Goal: Task Accomplishment & Management: Manage account settings

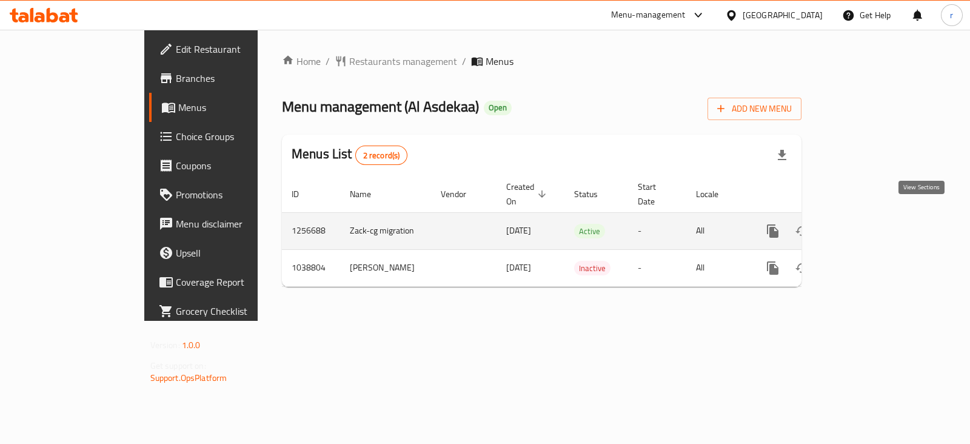
click at [867, 224] on icon "enhanced table" at bounding box center [860, 231] width 15 height 15
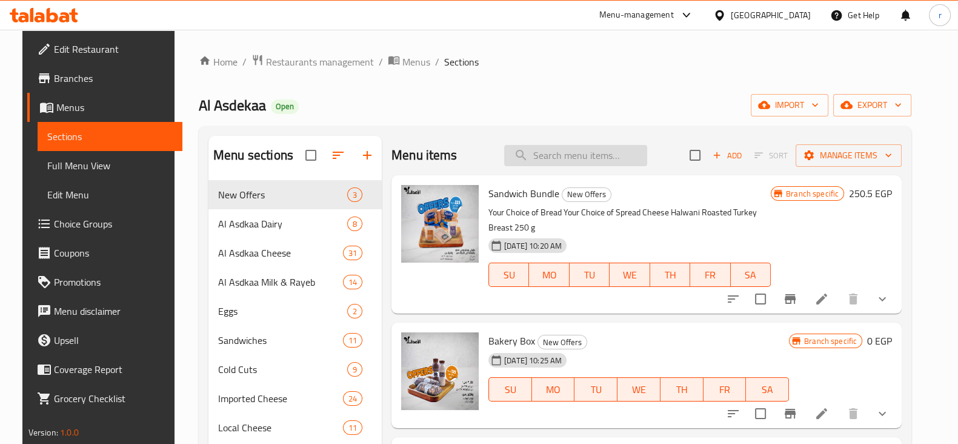
click at [553, 165] on input "search" at bounding box center [575, 155] width 143 height 21
paste input "Bakery Box"
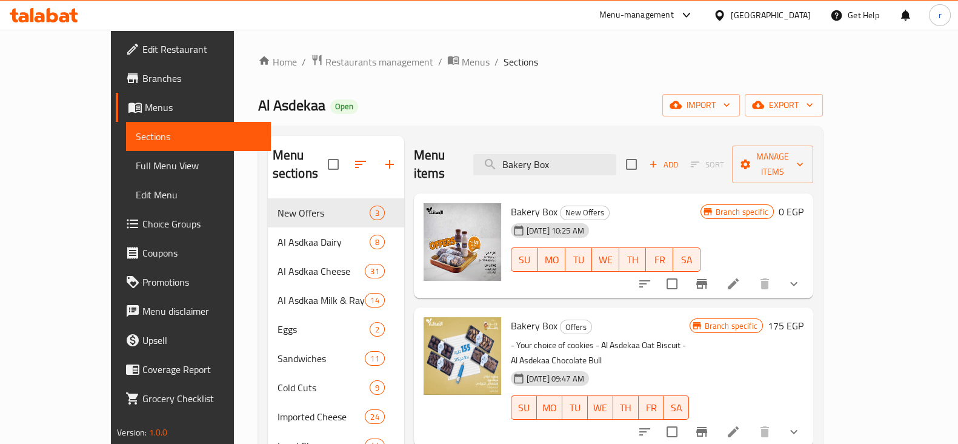
type input "Bakery Box"
click at [739, 278] on icon at bounding box center [733, 283] width 11 height 11
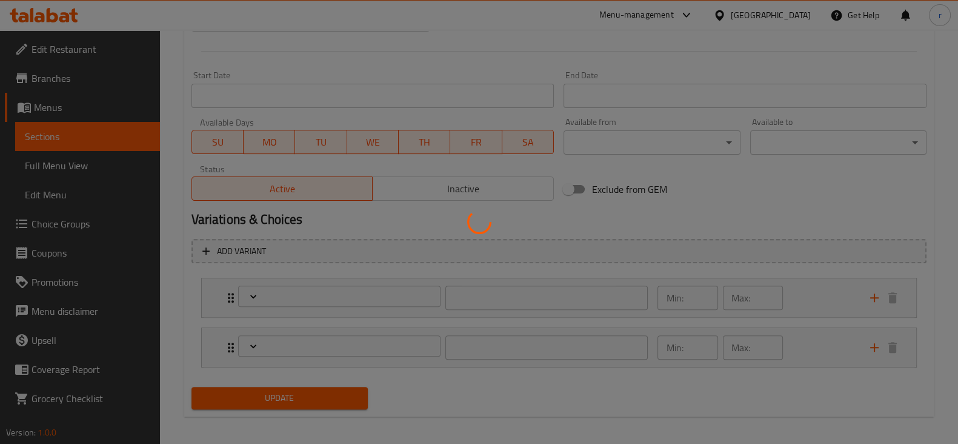
type input "اختيارك من الحليب المنكّه"
type input "1"
type input "اختيارك من الكوكيز"
type input "1"
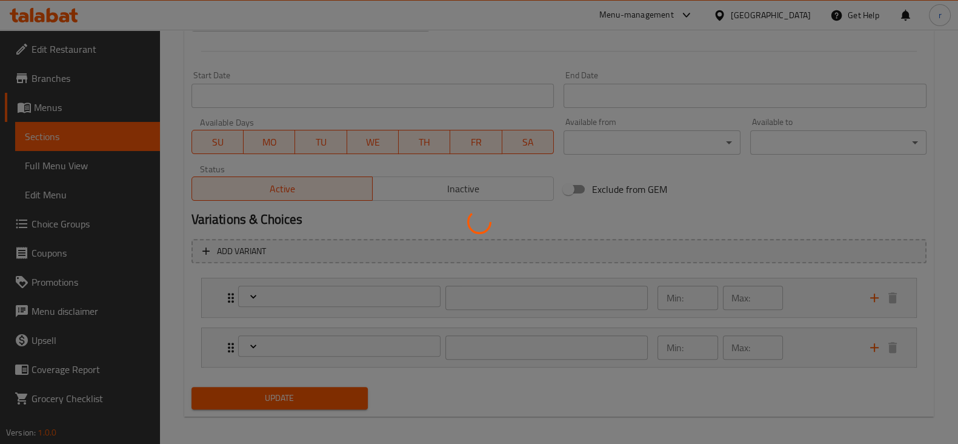
type input "1"
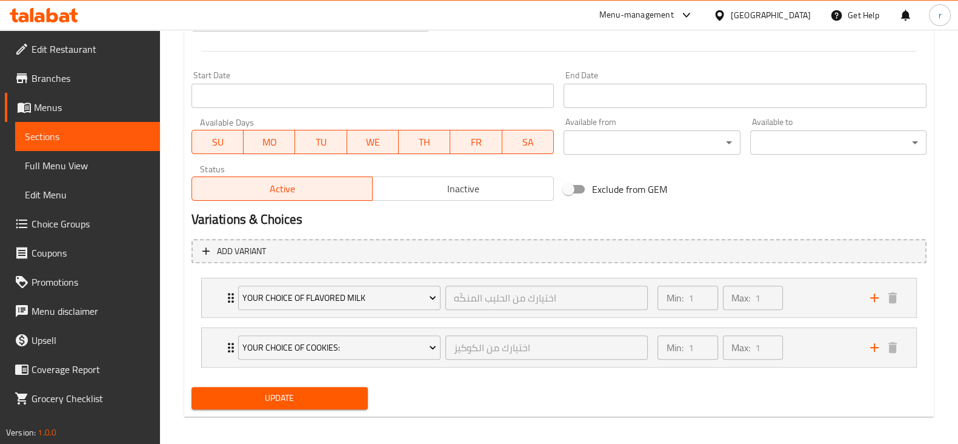
scroll to position [499, 0]
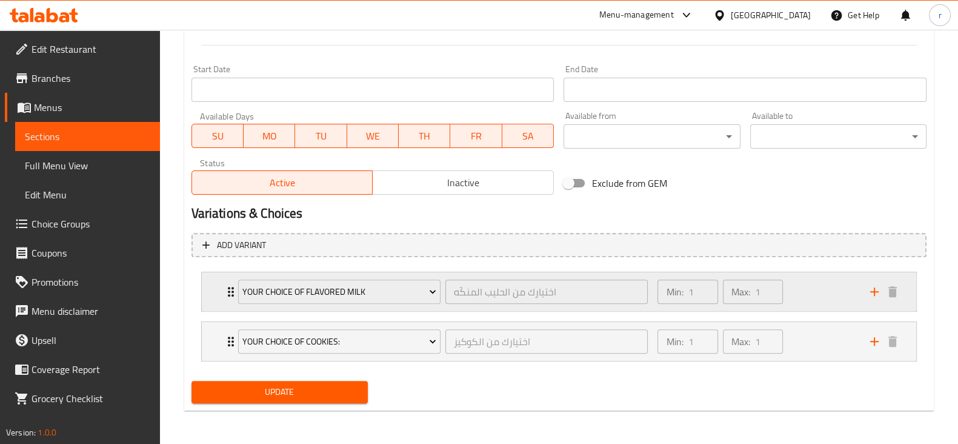
click at [838, 293] on div "Min: 1 ​ Max: 1 ​" at bounding box center [756, 291] width 212 height 39
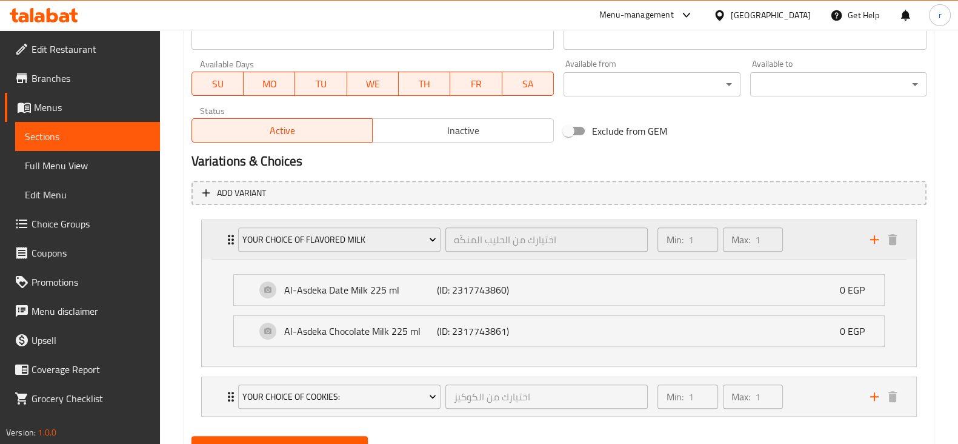
scroll to position [575, 0]
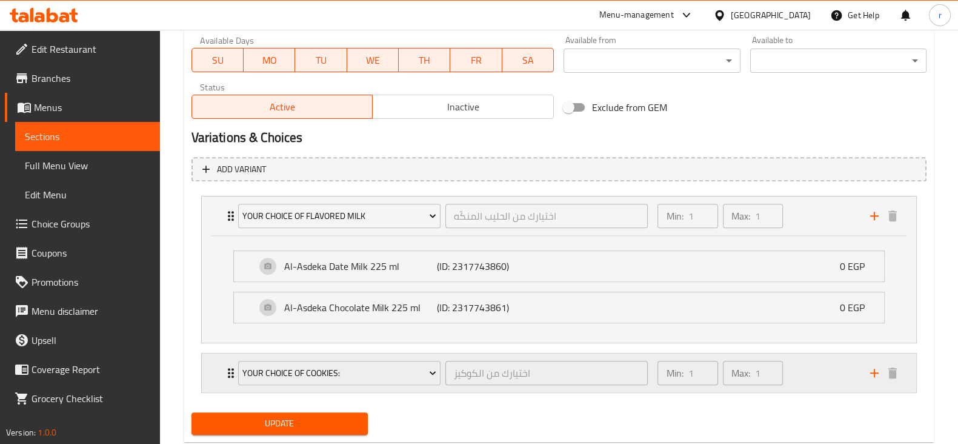
click at [815, 382] on div "Min: 1 ​ Max: 1 ​" at bounding box center [756, 372] width 212 height 39
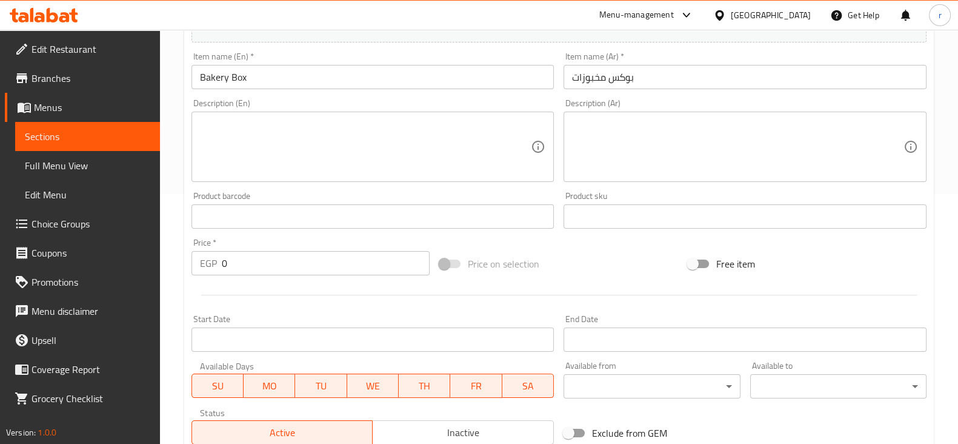
scroll to position [0, 0]
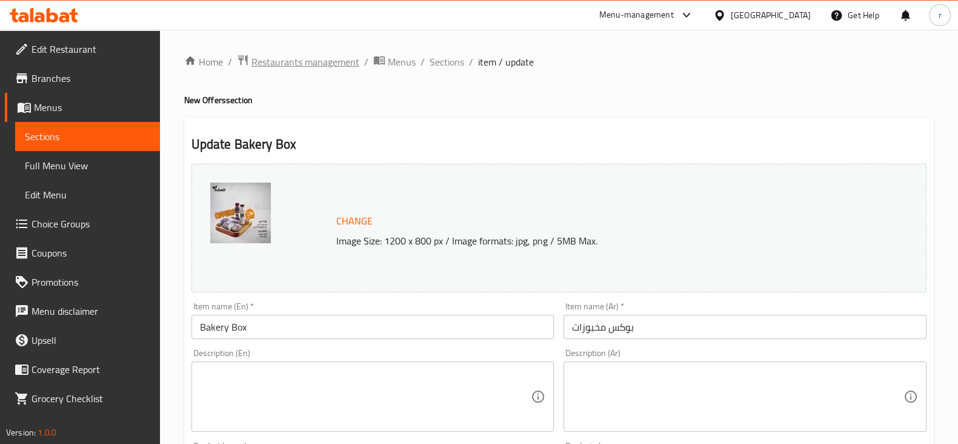
click at [263, 59] on span "Restaurants management" at bounding box center [306, 62] width 108 height 15
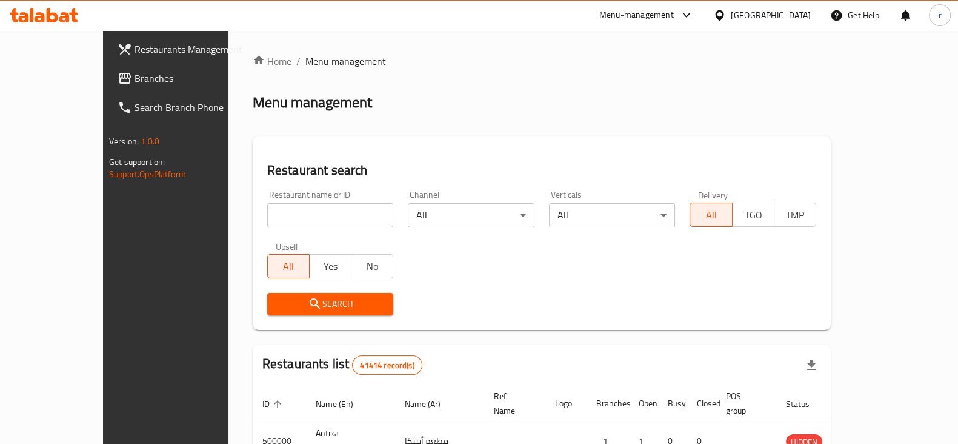
click at [85, 96] on div at bounding box center [479, 222] width 958 height 444
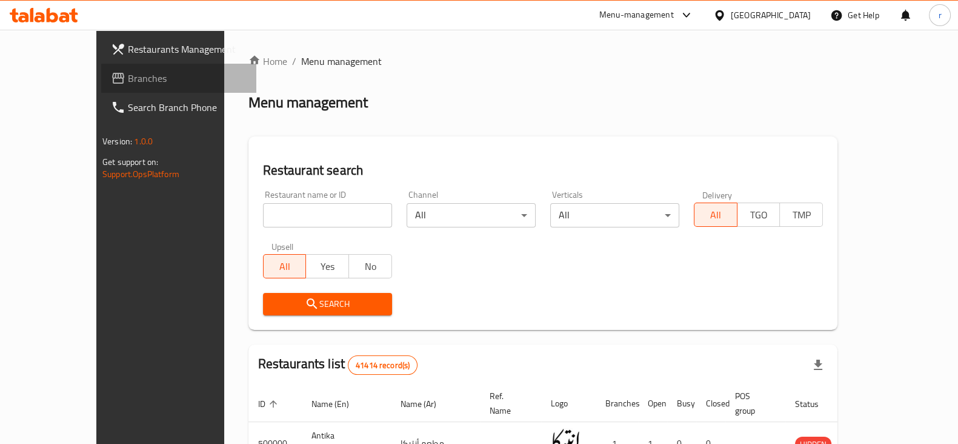
click at [128, 83] on span "Branches" at bounding box center [187, 78] width 119 height 15
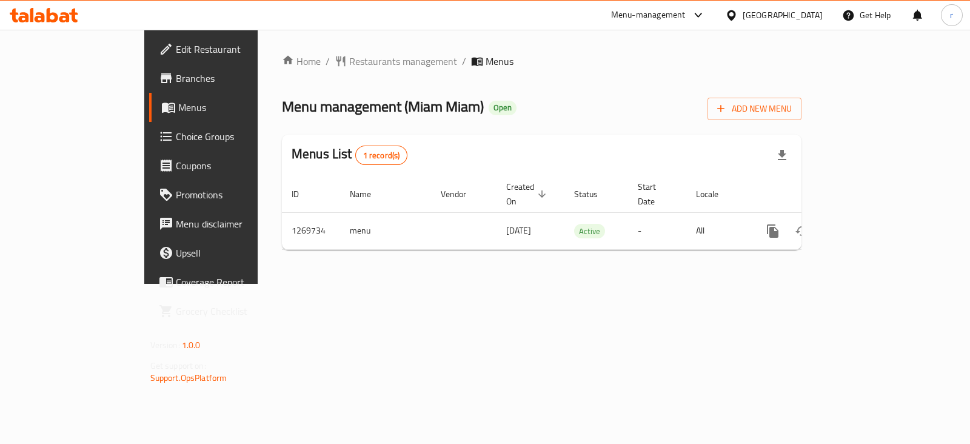
click at [176, 140] on span "Choice Groups" at bounding box center [236, 136] width 121 height 15
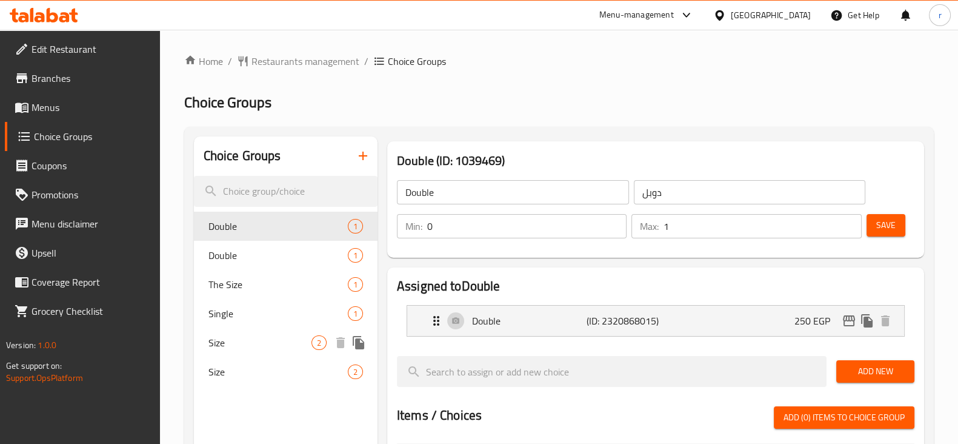
click at [257, 344] on span "Size" at bounding box center [260, 342] width 103 height 15
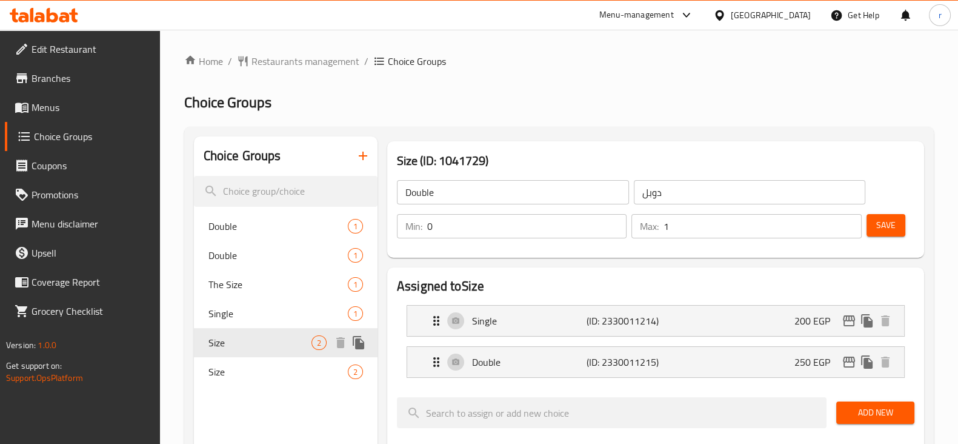
type input "Size"
type input "الحجم"
type input "1"
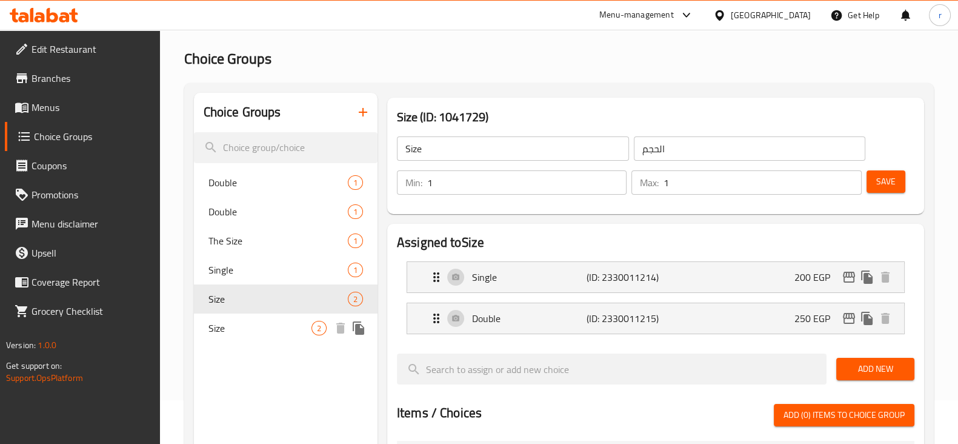
scroll to position [75, 0]
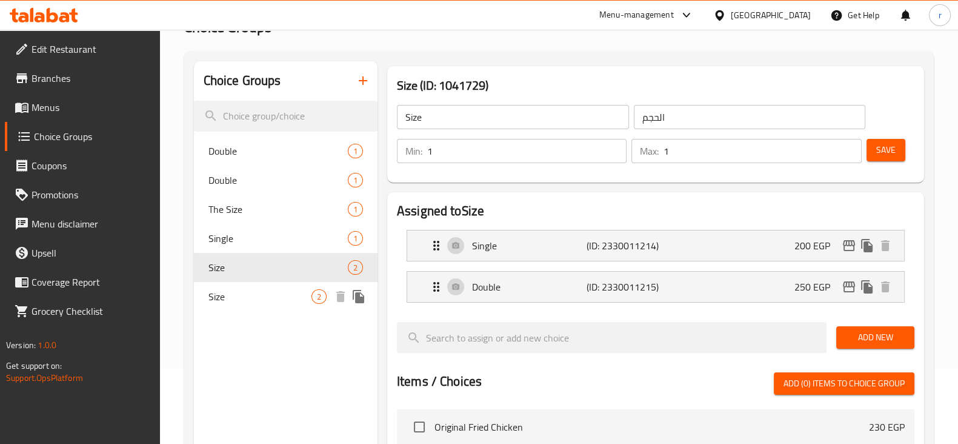
click at [275, 305] on div "Size 2" at bounding box center [286, 296] width 184 height 29
type input "Size"
type input "حجم"
type input "0"
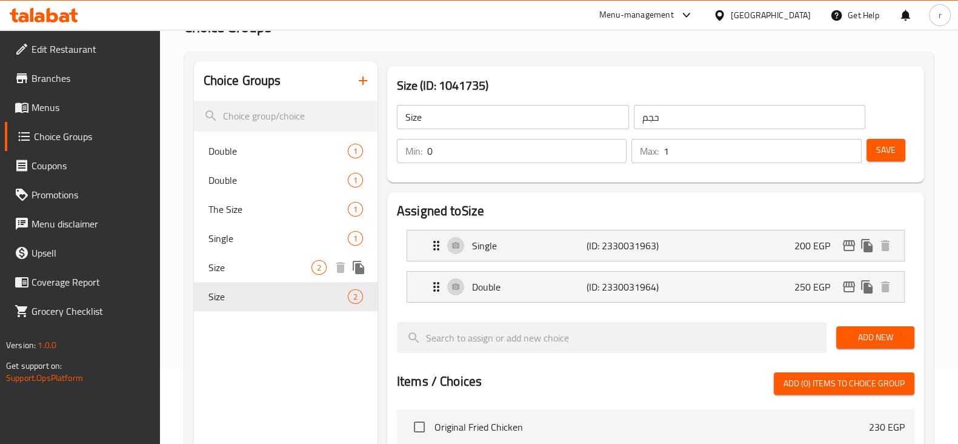
click at [255, 270] on span "Size" at bounding box center [260, 267] width 103 height 15
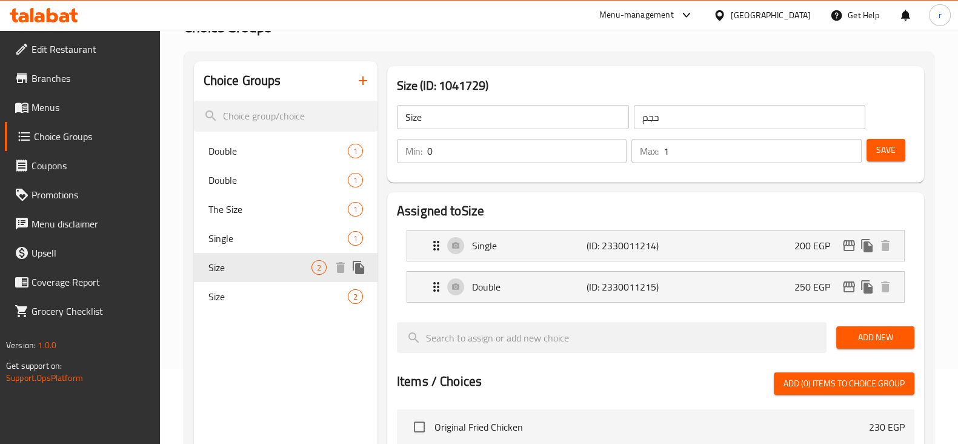
type input "Size"
type input "الحجم"
type input "1"
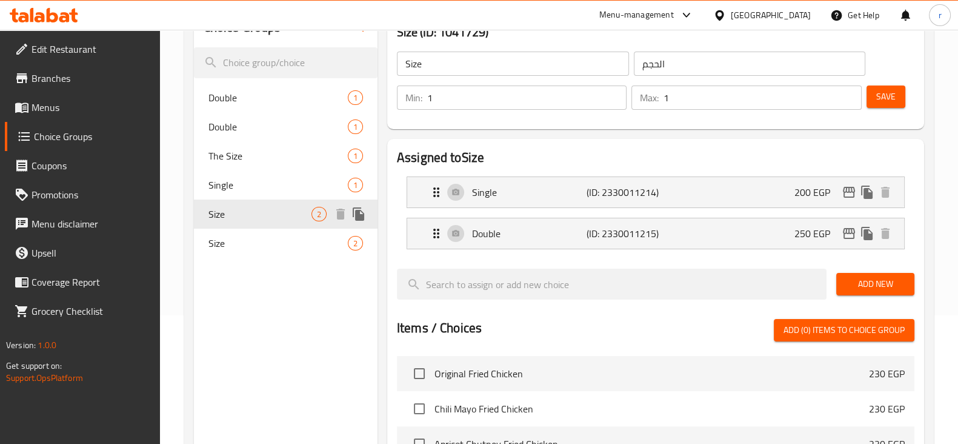
scroll to position [151, 0]
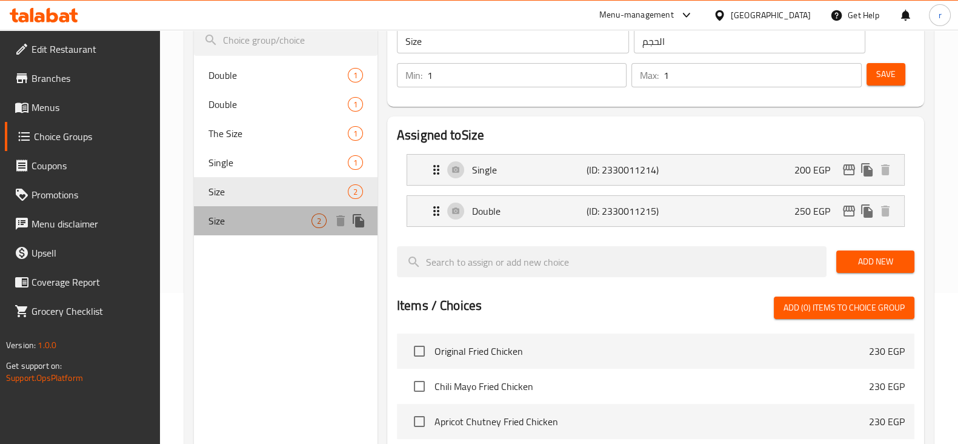
click at [258, 219] on span "Size" at bounding box center [260, 220] width 103 height 15
type input "Size"
type input "حجم"
type input "0"
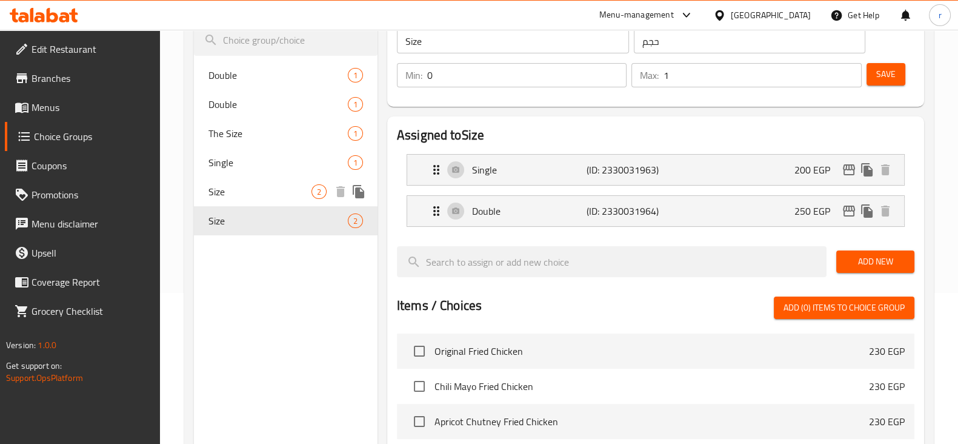
click at [255, 195] on span "Size" at bounding box center [260, 191] width 103 height 15
type input "Size"
type input "الحجم"
type input "1"
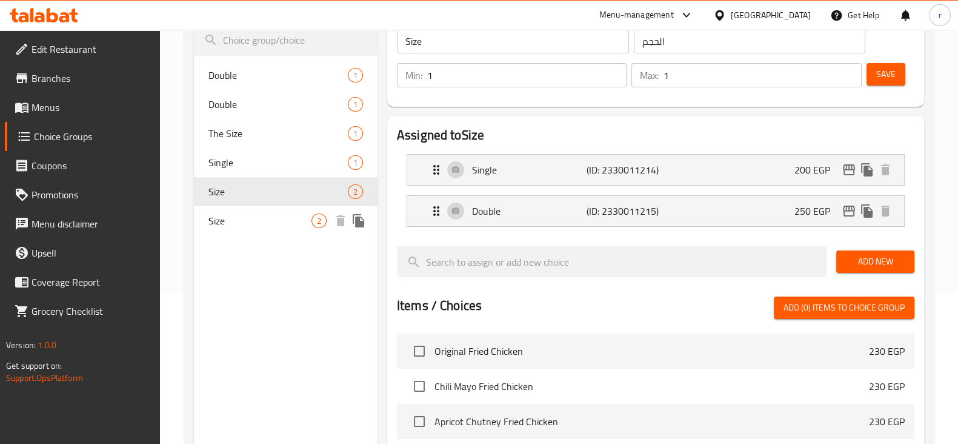
click at [247, 219] on span "Size" at bounding box center [260, 220] width 103 height 15
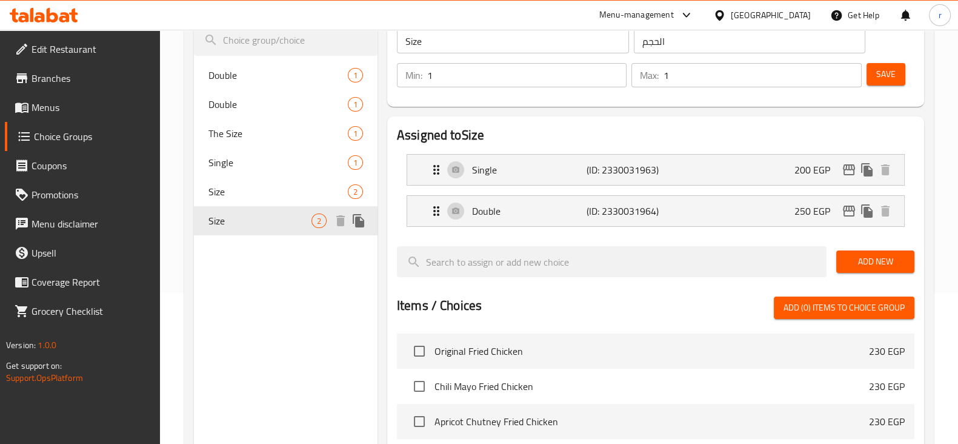
type input "Size"
type input "حجم"
type input "0"
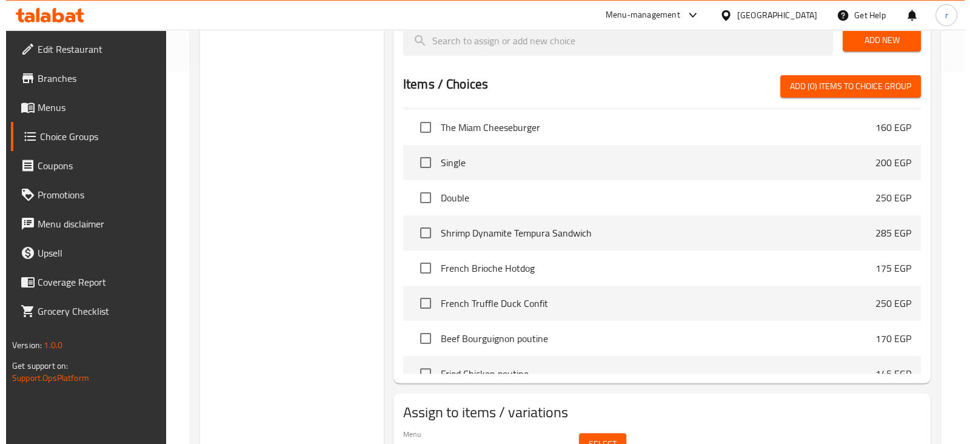
scroll to position [435, 0]
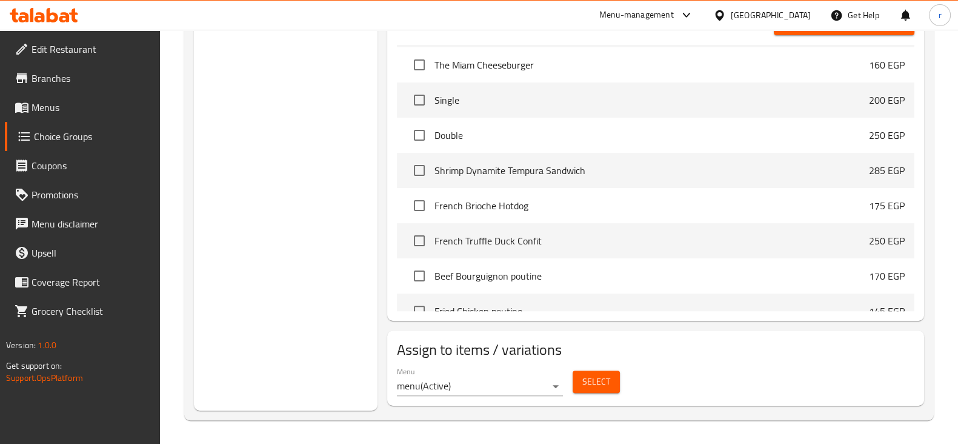
click at [606, 384] on span "Select" at bounding box center [596, 381] width 28 height 15
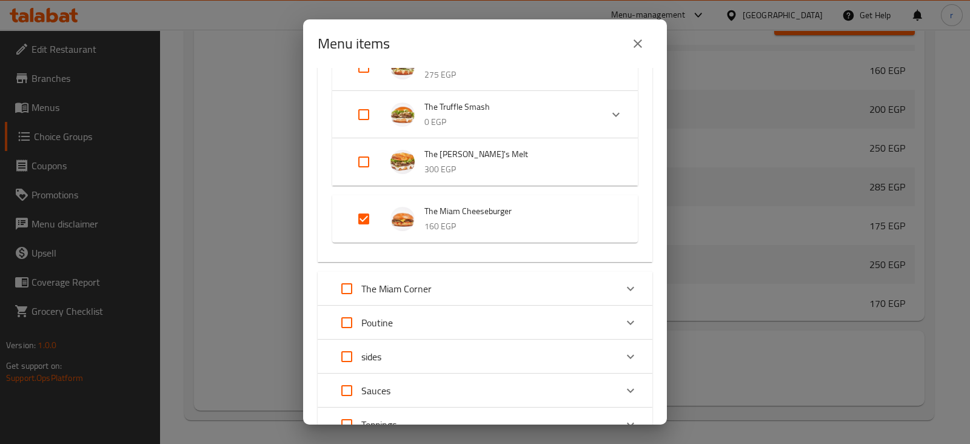
scroll to position [151, 0]
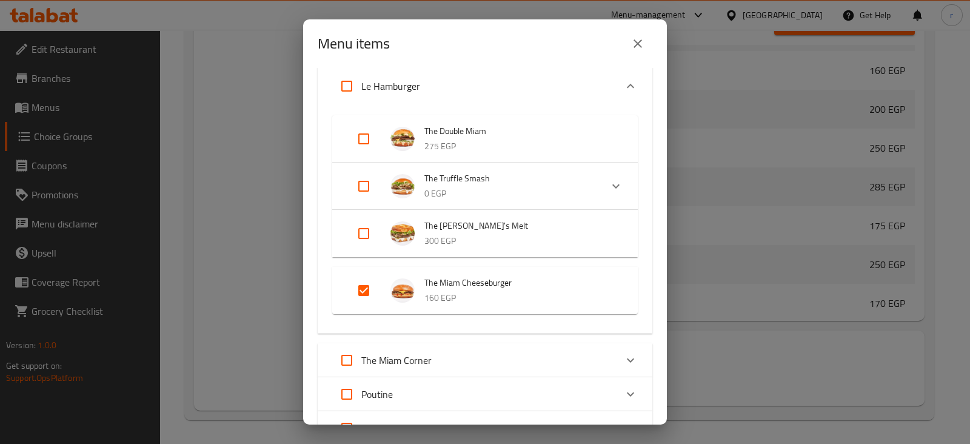
click at [502, 301] on p "160 EGP" at bounding box center [518, 297] width 189 height 15
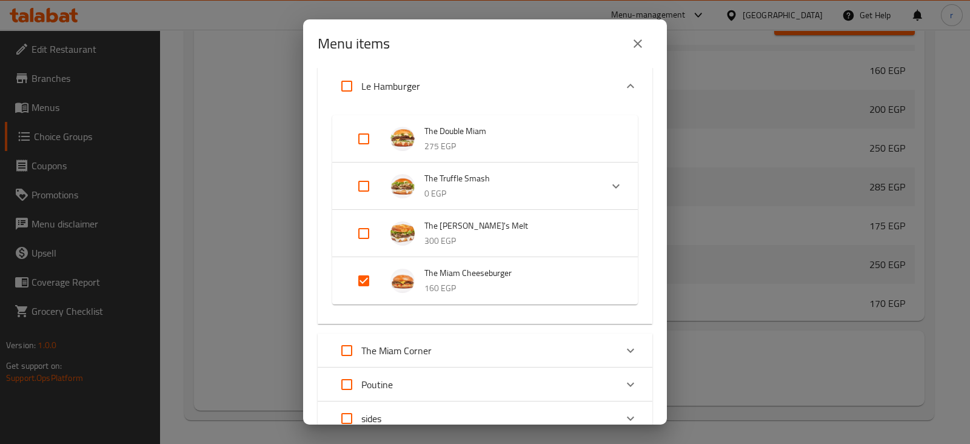
click at [504, 287] on p "160 EGP" at bounding box center [518, 288] width 189 height 15
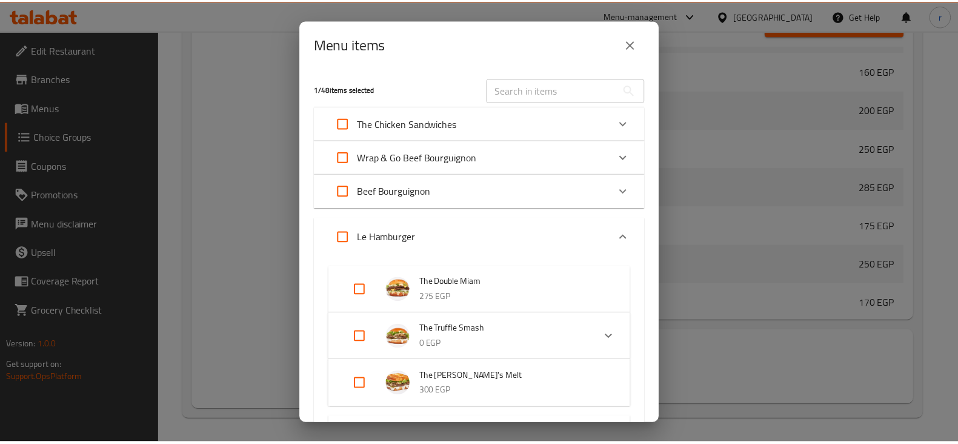
scroll to position [379, 0]
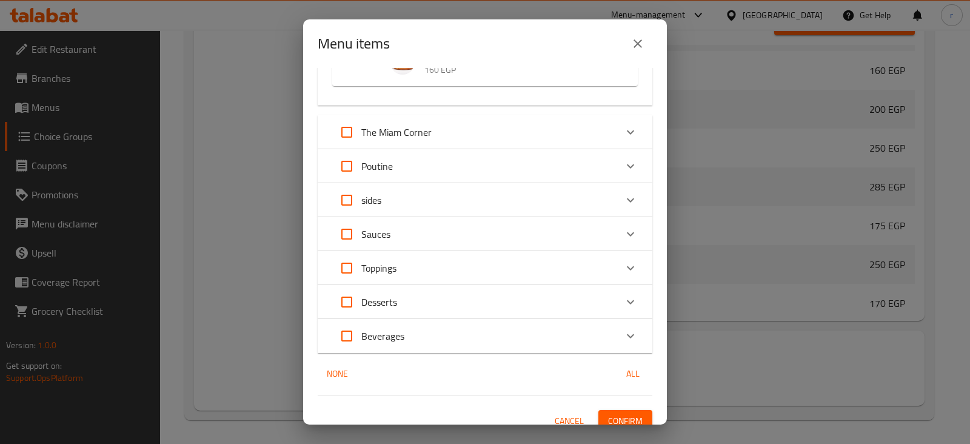
click at [632, 35] on button "close" at bounding box center [637, 43] width 29 height 29
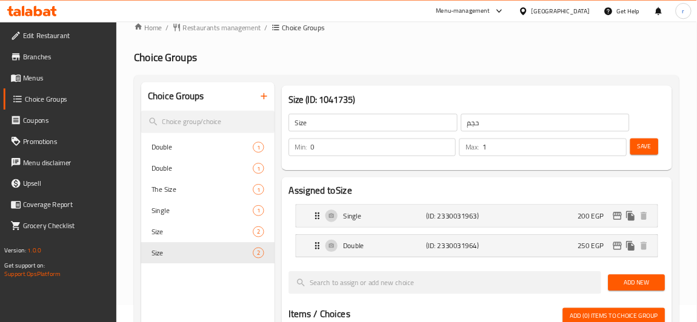
scroll to position [0, 0]
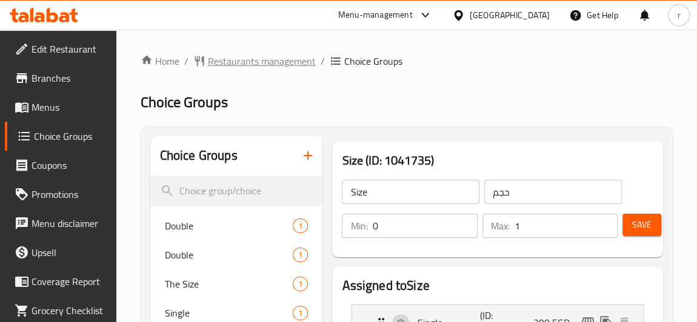
click at [264, 67] on span "Restaurants management" at bounding box center [262, 61] width 108 height 15
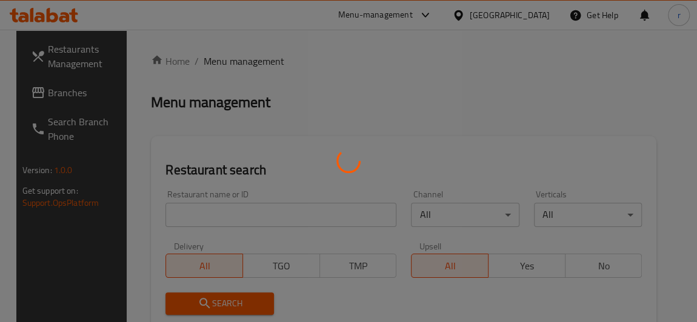
click at [59, 81] on div at bounding box center [348, 161] width 697 height 322
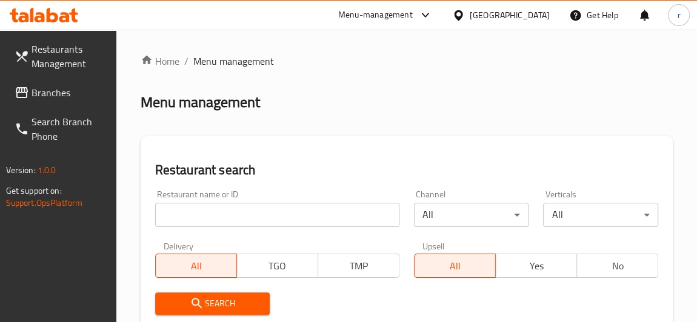
click at [57, 95] on span "Branches" at bounding box center [69, 92] width 75 height 15
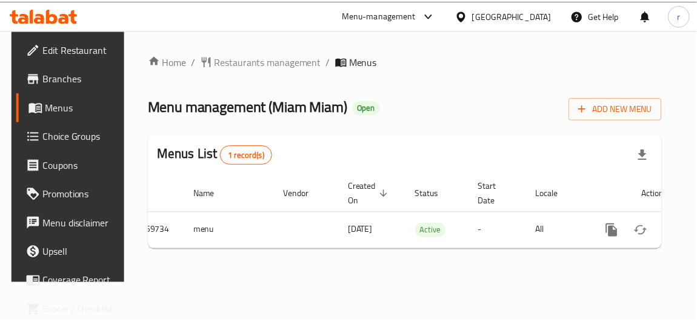
scroll to position [0, 62]
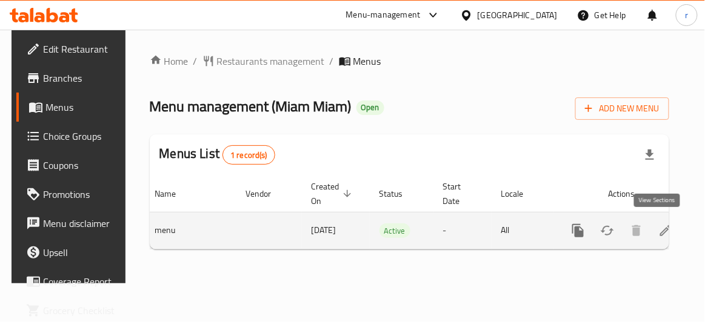
click at [658, 234] on icon "enhanced table" at bounding box center [665, 231] width 15 height 15
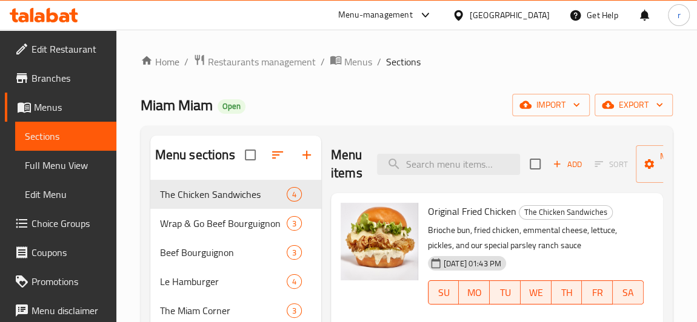
click at [56, 224] on span "Choice Groups" at bounding box center [69, 223] width 75 height 15
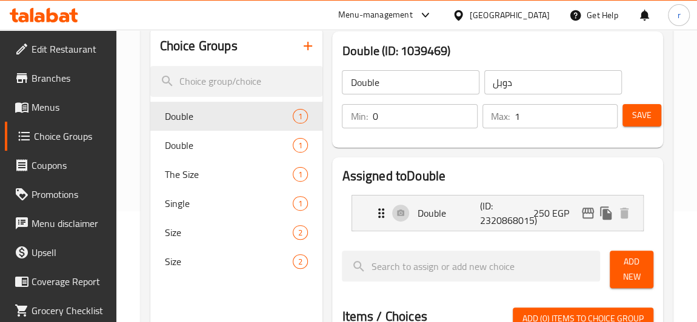
scroll to position [165, 0]
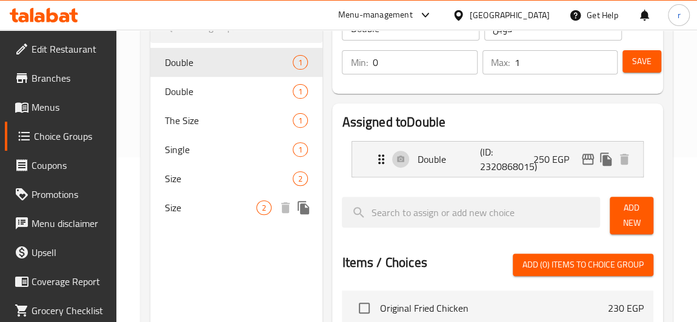
click at [175, 197] on div "Size 2" at bounding box center [236, 207] width 173 height 29
type input "Size"
type input "حجم"
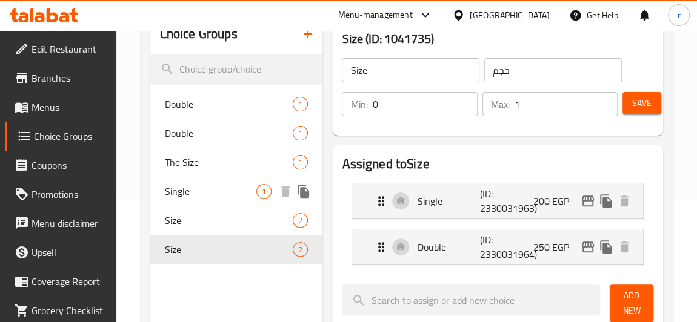
scroll to position [110, 0]
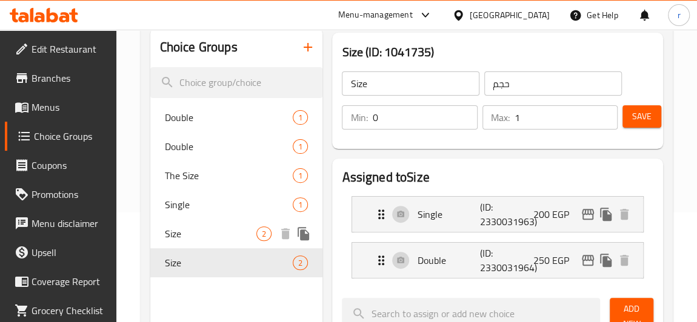
click at [201, 232] on span "Size" at bounding box center [211, 234] width 92 height 15
type input "Size"
type input "الحجم"
type input "1"
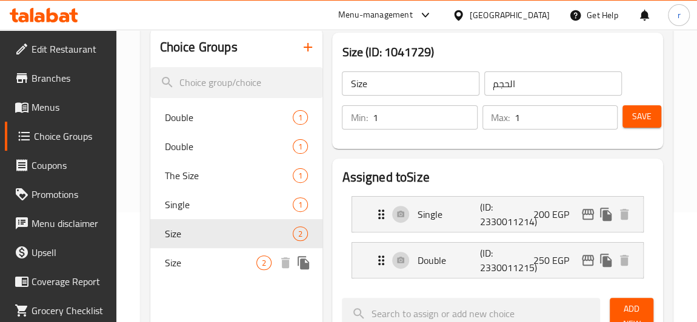
click at [199, 265] on span "Size" at bounding box center [211, 263] width 92 height 15
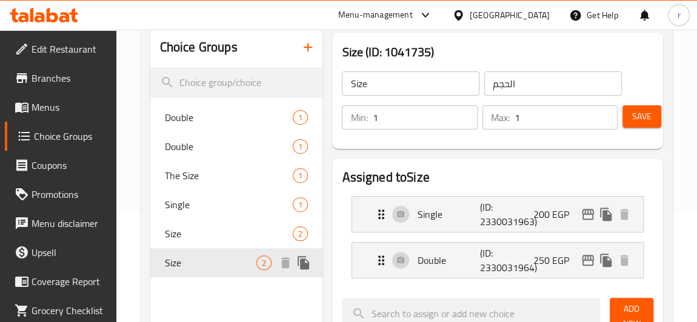
type input "Size"
type input "حجم"
type input "0"
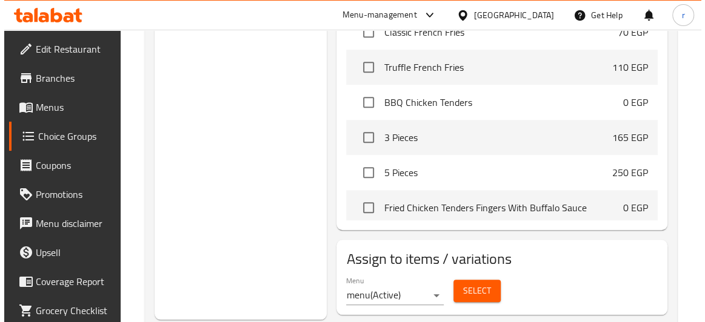
scroll to position [500, 0]
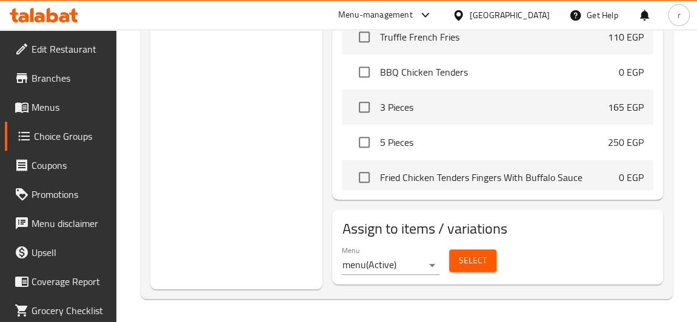
click at [478, 264] on span "Select" at bounding box center [473, 260] width 28 height 15
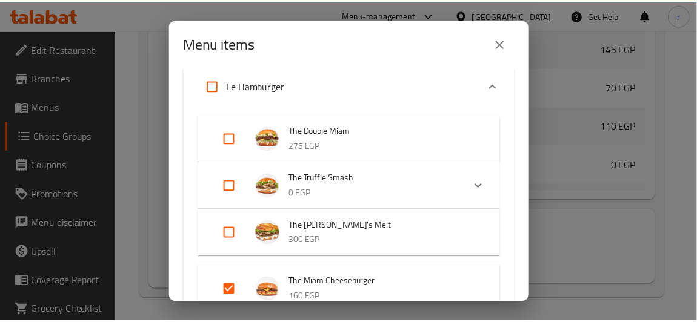
scroll to position [220, 0]
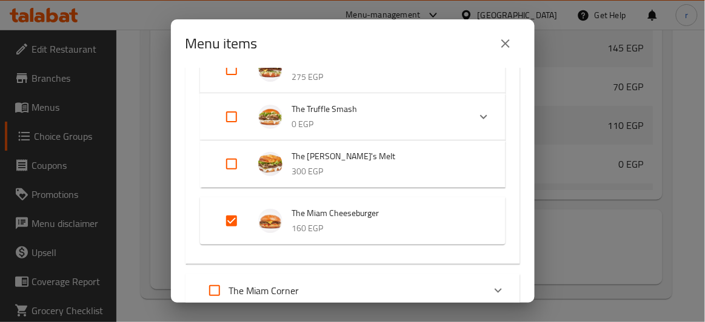
click at [503, 50] on icon "close" at bounding box center [505, 43] width 15 height 15
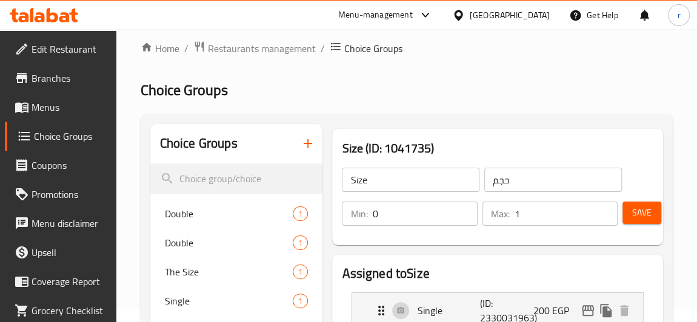
scroll to position [0, 0]
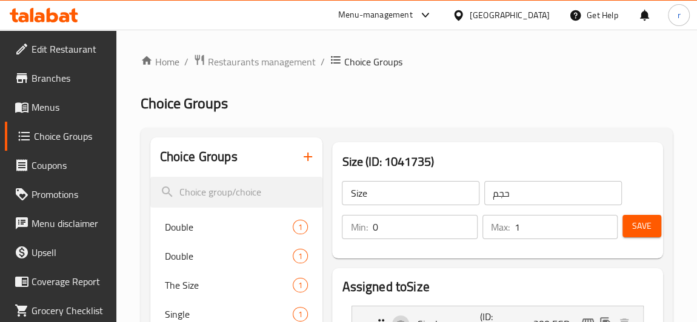
click at [57, 110] on span "Menus" at bounding box center [69, 107] width 75 height 15
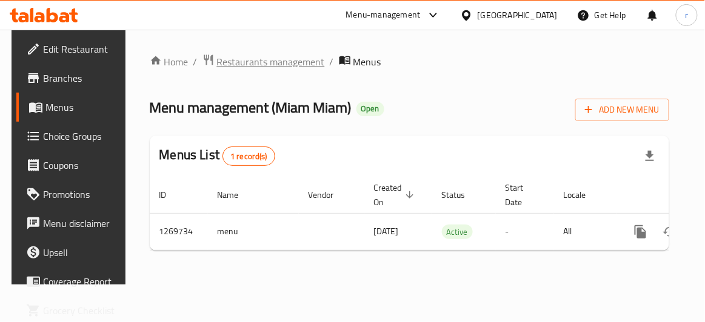
click at [238, 59] on span "Restaurants management" at bounding box center [271, 62] width 108 height 15
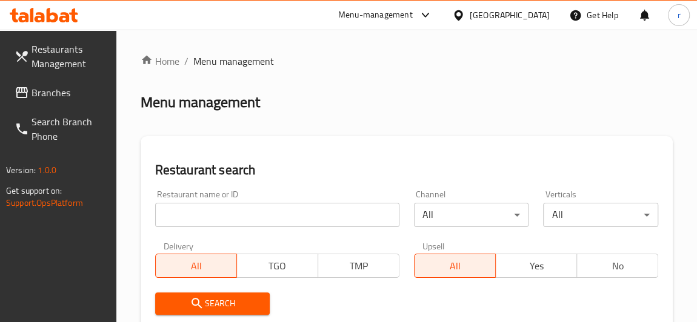
click at [251, 205] on input "search" at bounding box center [277, 215] width 244 height 24
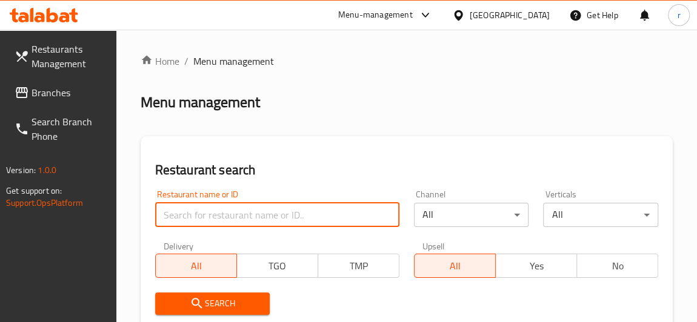
type input "750779"
click button "Search" at bounding box center [212, 304] width 115 height 22
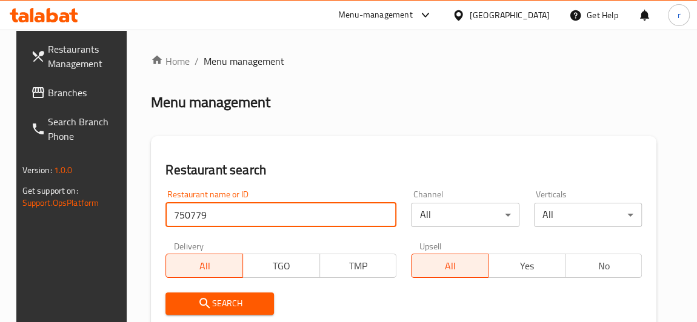
click at [87, 81] on link "Branches" at bounding box center [77, 92] width 112 height 29
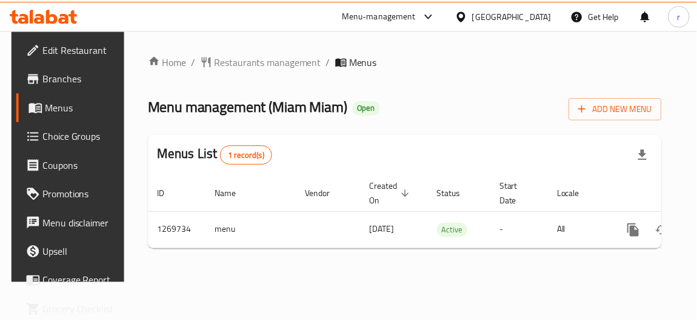
scroll to position [0, 62]
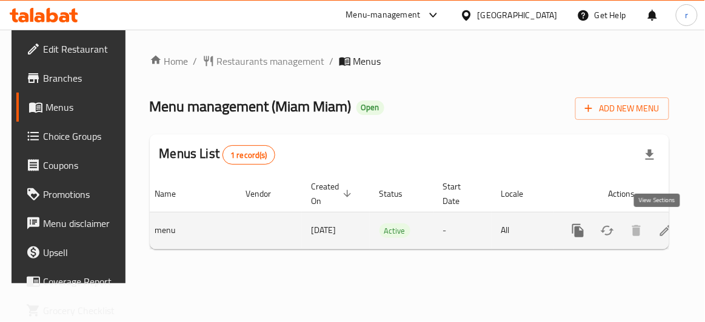
click at [651, 228] on link "enhanced table" at bounding box center [665, 230] width 29 height 29
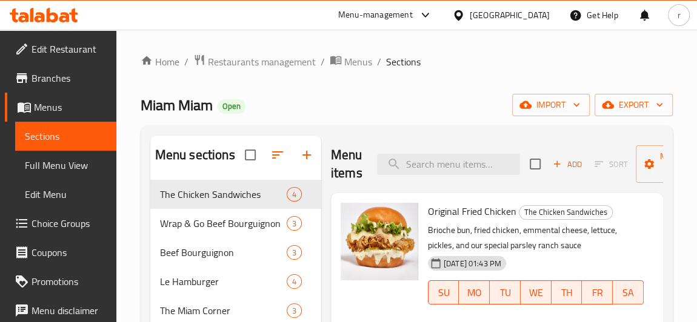
click at [86, 230] on span "Choice Groups" at bounding box center [69, 223] width 75 height 15
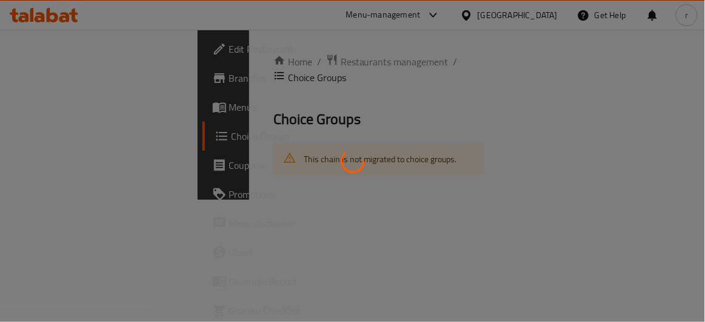
click at [499, 110] on div at bounding box center [352, 161] width 705 height 322
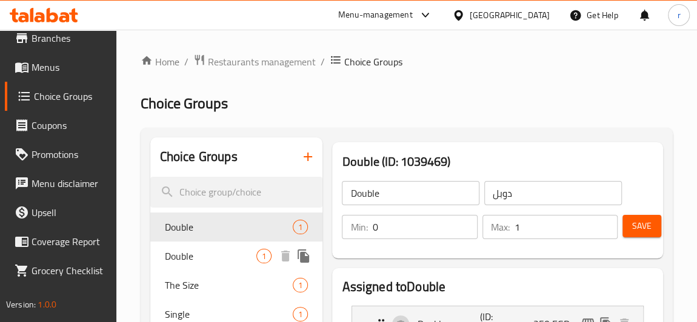
scroll to position [110, 0]
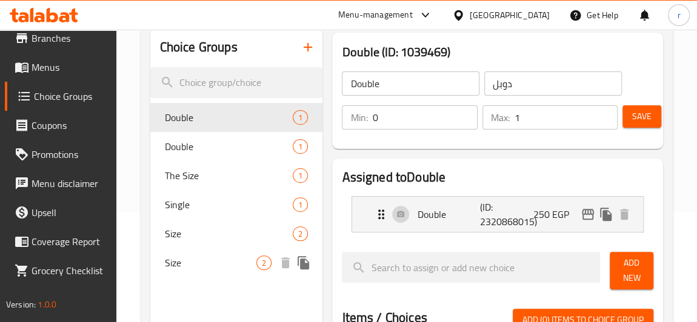
click at [179, 262] on span "Size" at bounding box center [211, 263] width 92 height 15
type input "Size"
type input "حجم"
type input "2"
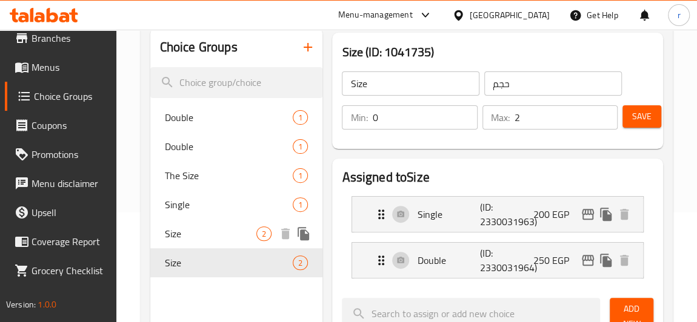
click at [210, 236] on span "Size" at bounding box center [211, 234] width 92 height 15
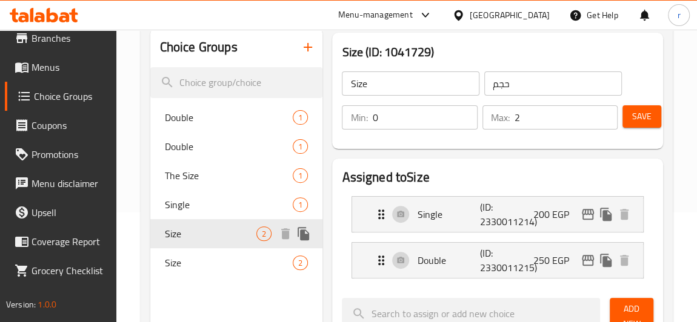
type input "Size"
type input "الحجم"
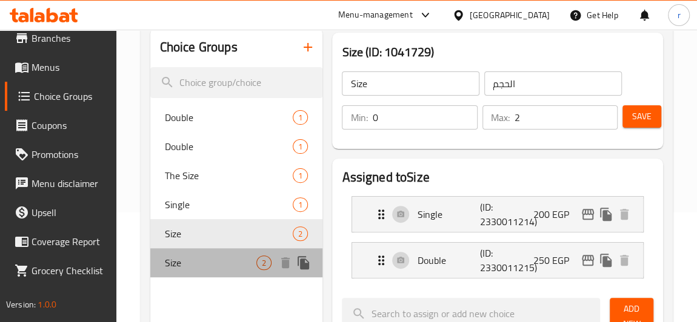
click at [179, 270] on span "Size" at bounding box center [211, 263] width 92 height 15
type input "Size"
type input "حجم"
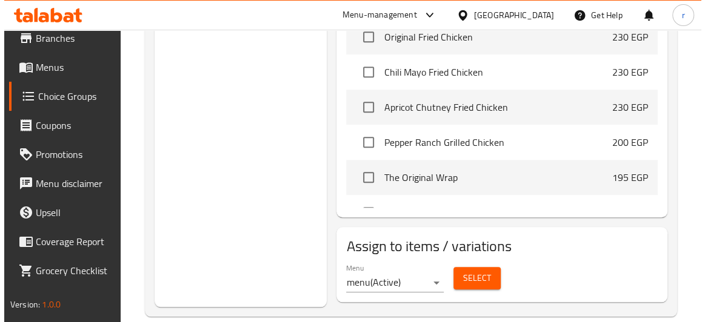
scroll to position [496, 0]
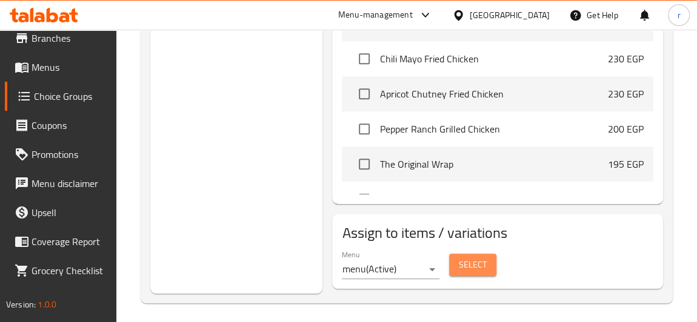
click at [485, 273] on button "Select" at bounding box center [472, 265] width 47 height 22
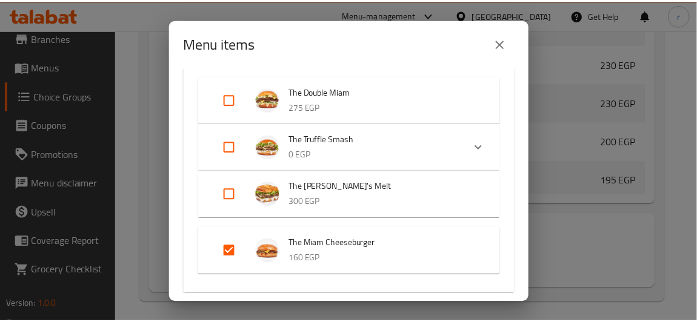
scroll to position [220, 0]
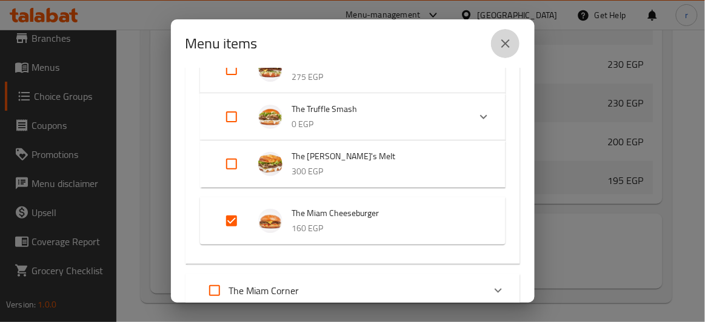
click at [501, 33] on button "close" at bounding box center [505, 43] width 29 height 29
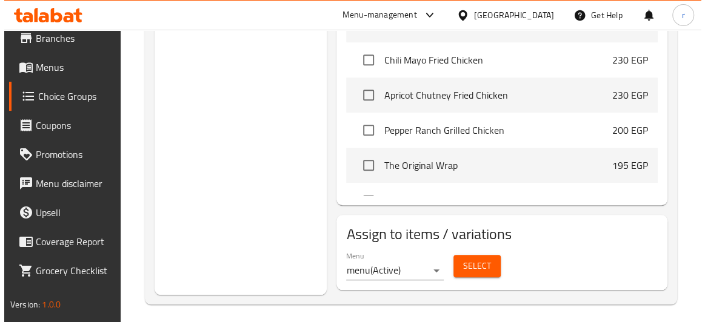
scroll to position [500, 0]
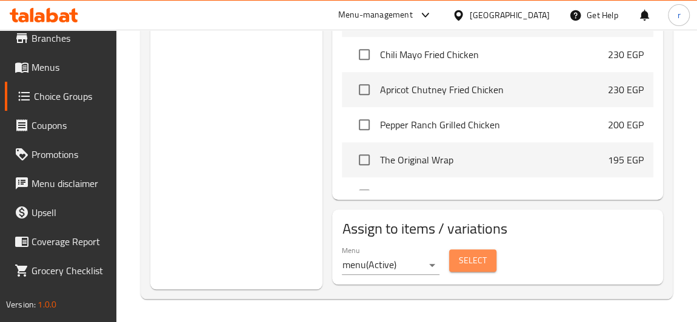
click at [477, 258] on span "Select" at bounding box center [473, 260] width 28 height 15
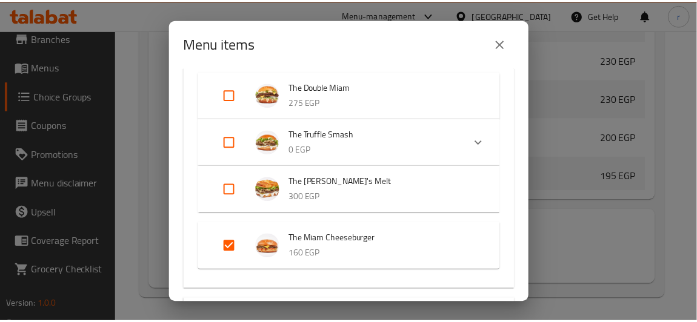
scroll to position [182, 0]
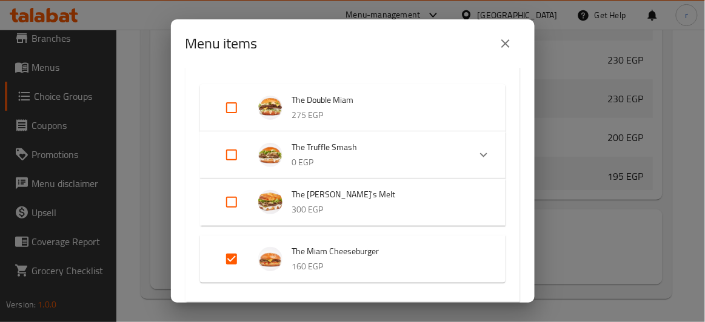
click at [507, 44] on icon "close" at bounding box center [505, 43] width 15 height 15
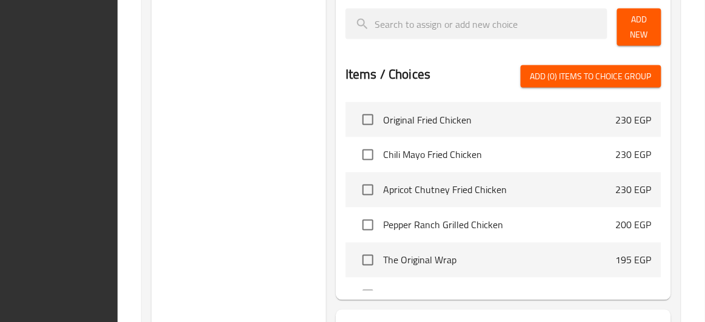
scroll to position [500, 0]
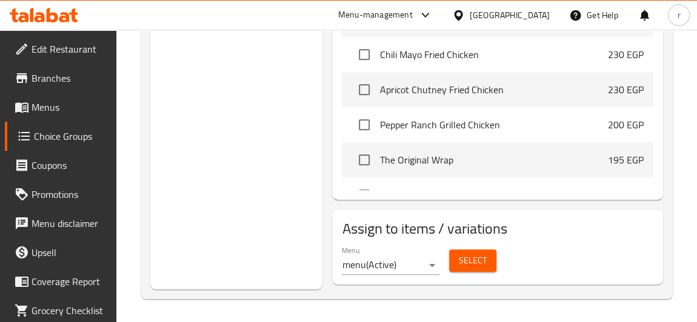
click at [465, 250] on button "Select" at bounding box center [472, 261] width 47 height 22
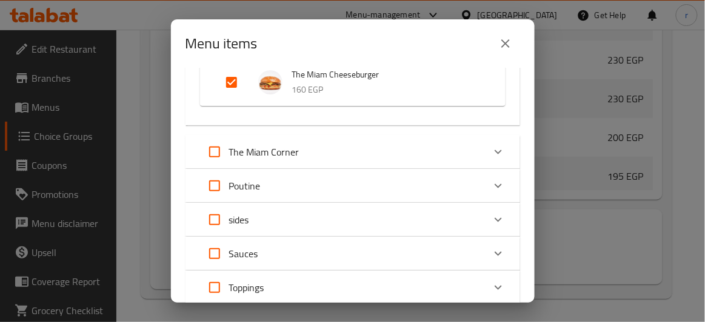
scroll to position [275, 0]
